Goal: Task Accomplishment & Management: Use online tool/utility

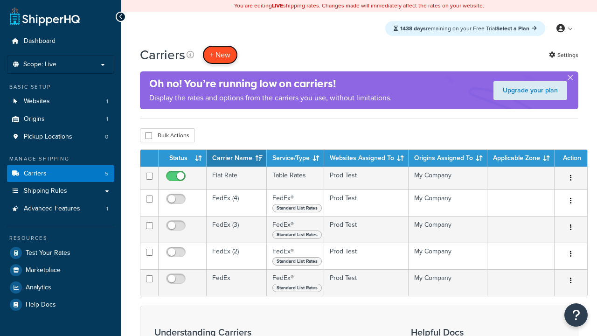
click at [220, 55] on button "+ New" at bounding box center [219, 54] width 35 height 19
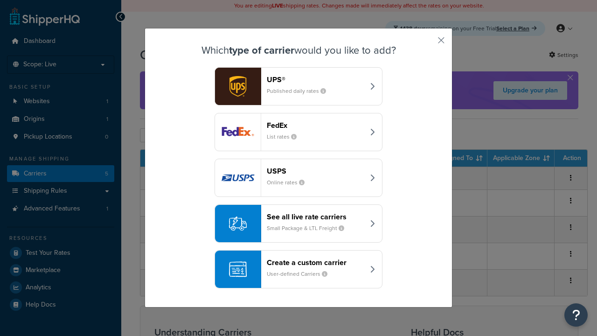
click at [299, 132] on div "FedEx List rates" at bounding box center [315, 132] width 97 height 22
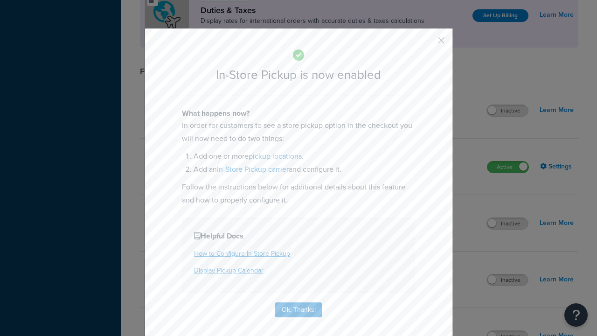
click at [427, 43] on button "button" at bounding box center [427, 43] width 2 height 2
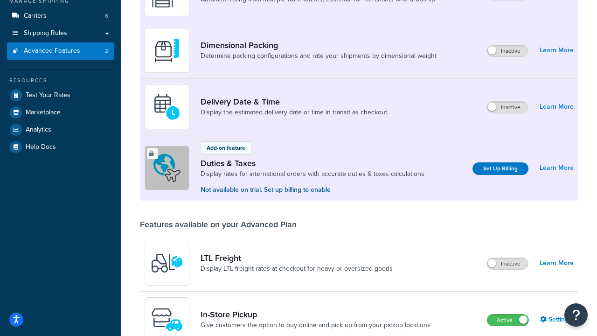
scroll to position [249, 0]
